Goal: Information Seeking & Learning: Learn about a topic

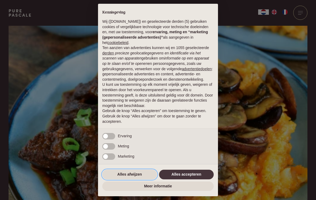
click at [130, 174] on button "Alles afwijzen" at bounding box center [129, 175] width 55 height 10
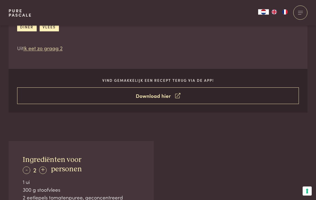
scroll to position [234, 0]
click at [167, 92] on link "Download hier" at bounding box center [158, 95] width 282 height 17
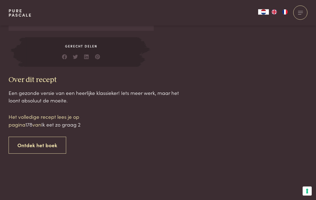
scroll to position [508, 0]
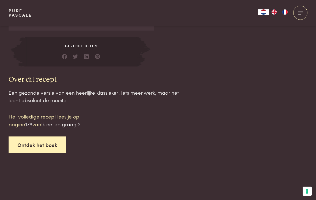
click at [45, 140] on link "Ontdek het boek" at bounding box center [38, 144] width 58 height 17
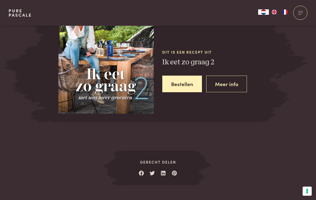
scroll to position [713, 0]
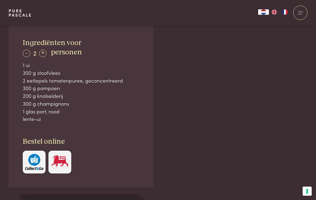
scroll to position [350, 0]
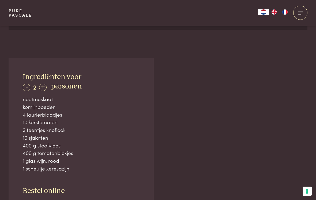
scroll to position [268, 0]
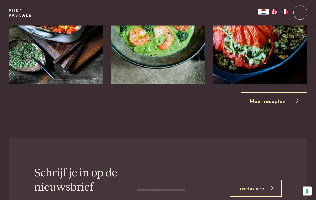
scroll to position [1003, 0]
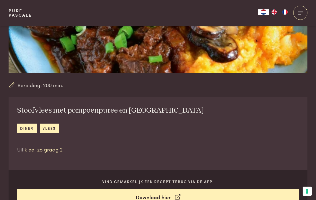
click at [50, 151] on link "Ik eet zo graag 2" at bounding box center [42, 148] width 39 height 7
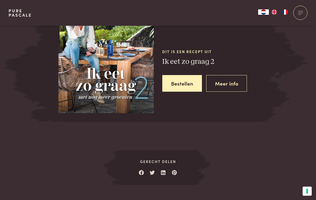
scroll to position [713, 0]
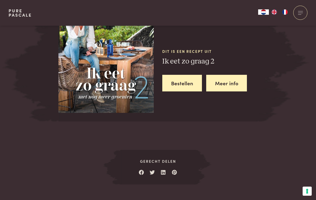
click at [225, 80] on link "Meer info" at bounding box center [226, 83] width 41 height 17
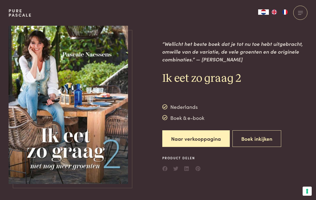
click at [241, 168] on div "“Wellicht het beste boek dat je tot nu toe hebt uitgebracht, omwille van de var…" at bounding box center [234, 106] width 145 height 161
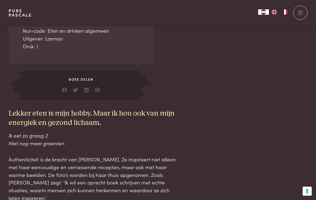
scroll to position [254, 0]
